Goal: Task Accomplishment & Management: Manage account settings

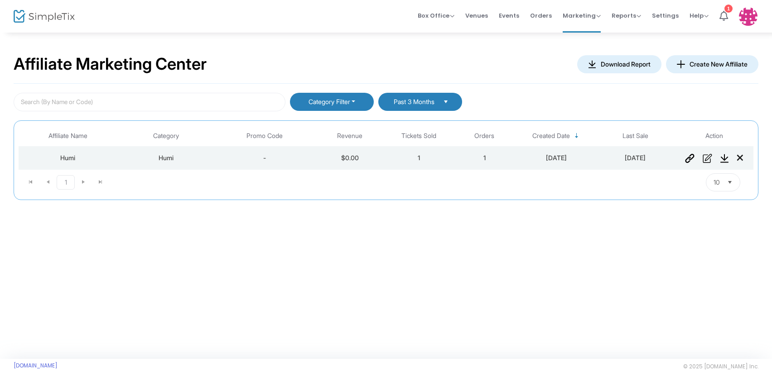
click at [691, 162] on img "Data table" at bounding box center [690, 158] width 10 height 9
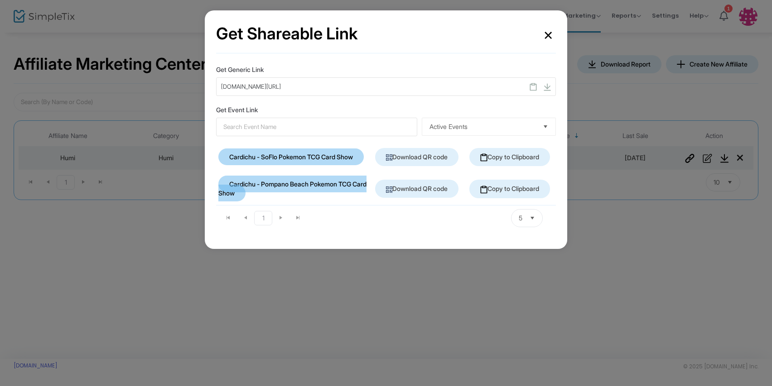
click at [546, 33] on button "×" at bounding box center [547, 34] width 15 height 25
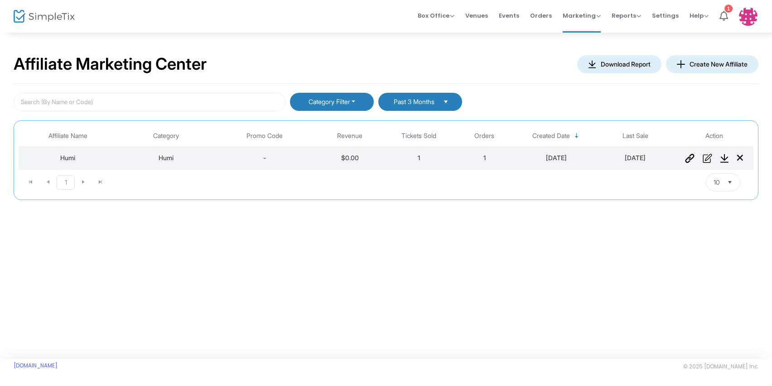
click at [688, 165] on td "Data table" at bounding box center [713, 157] width 79 height 23
click at [686, 158] on img "Data table" at bounding box center [690, 158] width 10 height 9
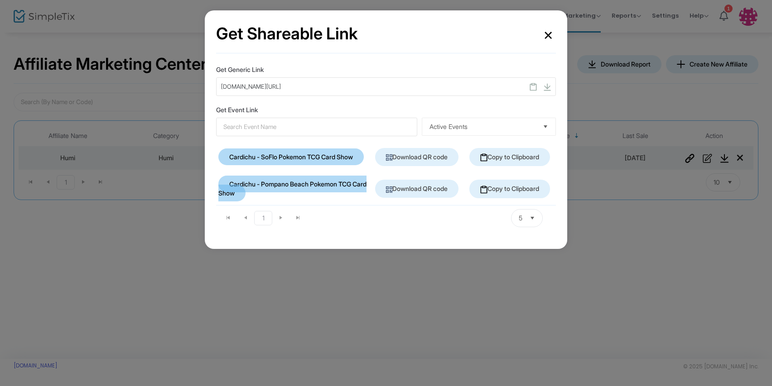
click at [505, 156] on link "Copy to Clipboard" at bounding box center [509, 157] width 81 height 18
click at [547, 37] on button "×" at bounding box center [547, 34] width 15 height 25
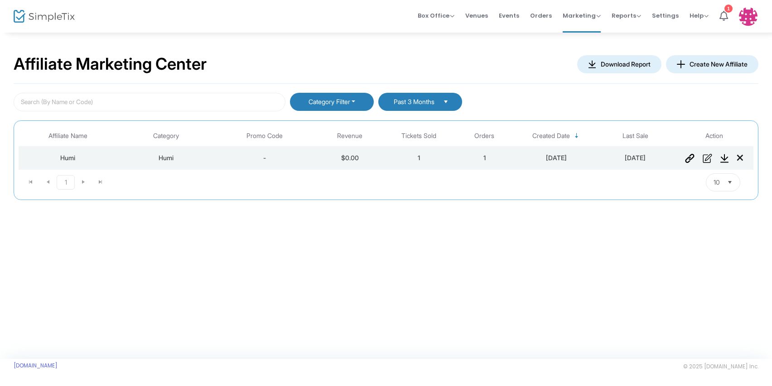
click at [706, 158] on img "Data table" at bounding box center [707, 158] width 10 height 9
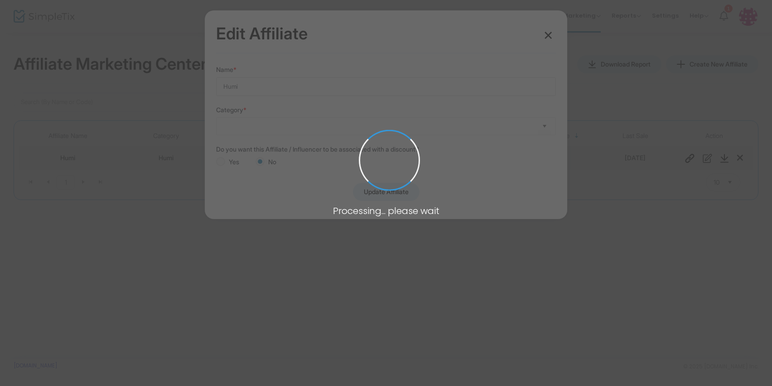
type input "Humi"
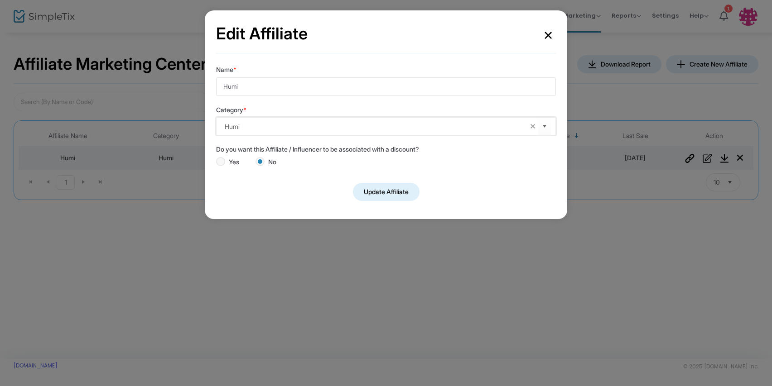
click at [263, 129] on input "Humi" at bounding box center [376, 127] width 302 height 10
click at [253, 82] on input "Humi" at bounding box center [386, 86] width 340 height 19
type input "PokeDon"
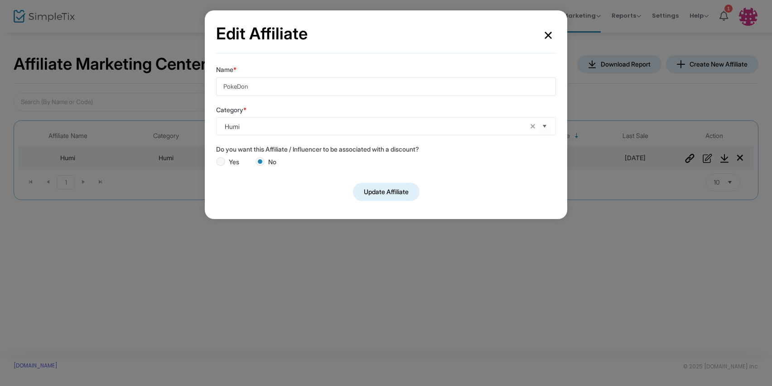
click at [381, 197] on button "Update Affiliate" at bounding box center [386, 192] width 67 height 18
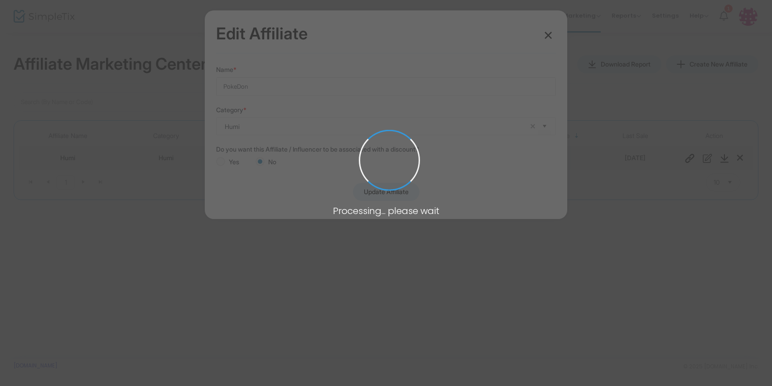
radio input "false"
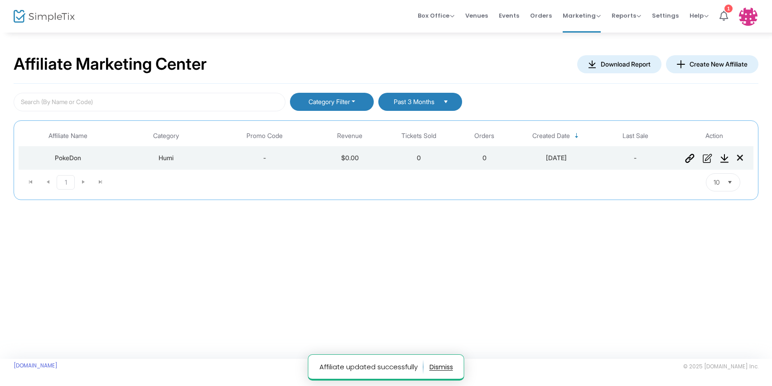
click at [689, 159] on img "Data table" at bounding box center [690, 158] width 10 height 9
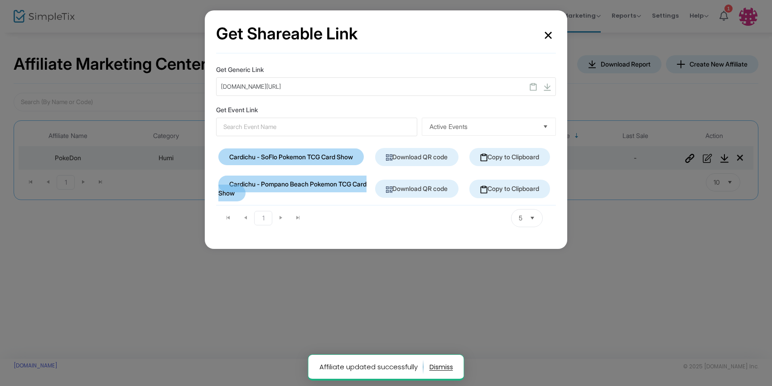
click at [504, 157] on link "Copy to Clipboard" at bounding box center [509, 157] width 81 height 18
